Goal: Communication & Community: Share content

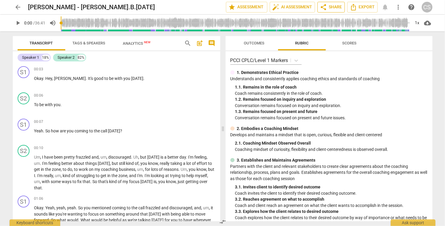
click at [330, 6] on span "share Share" at bounding box center [331, 7] width 22 height 7
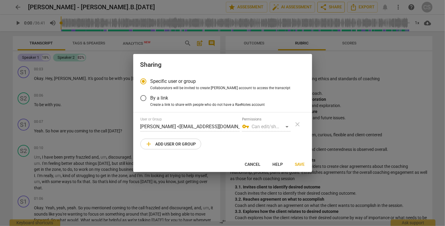
radio input "false"
click at [141, 97] on input "By a link" at bounding box center [143, 98] width 14 height 14
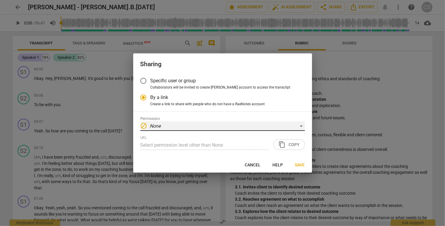
click at [302, 127] on div "block None" at bounding box center [222, 126] width 164 height 10
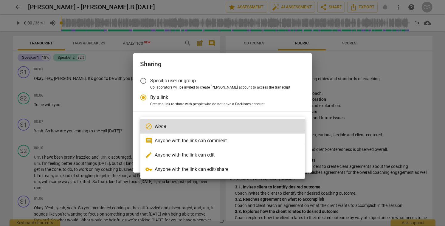
click at [269, 156] on li "edit Anyone with the link can edit" at bounding box center [222, 155] width 164 height 14
radio input "false"
type input "[URL][DOMAIN_NAME]"
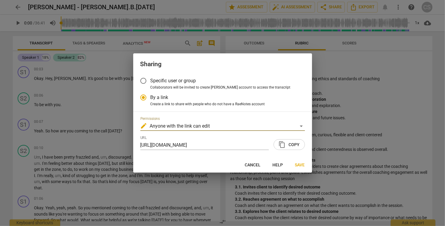
click at [283, 144] on span "content_copy" at bounding box center [281, 144] width 7 height 7
click at [301, 167] on span "Save" at bounding box center [300, 165] width 10 height 6
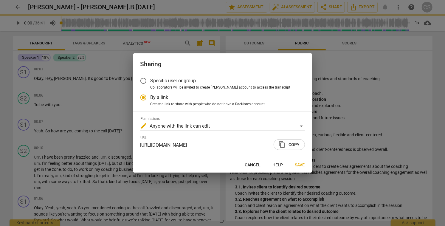
radio input "false"
